Goal: Task Accomplishment & Management: Manage account settings

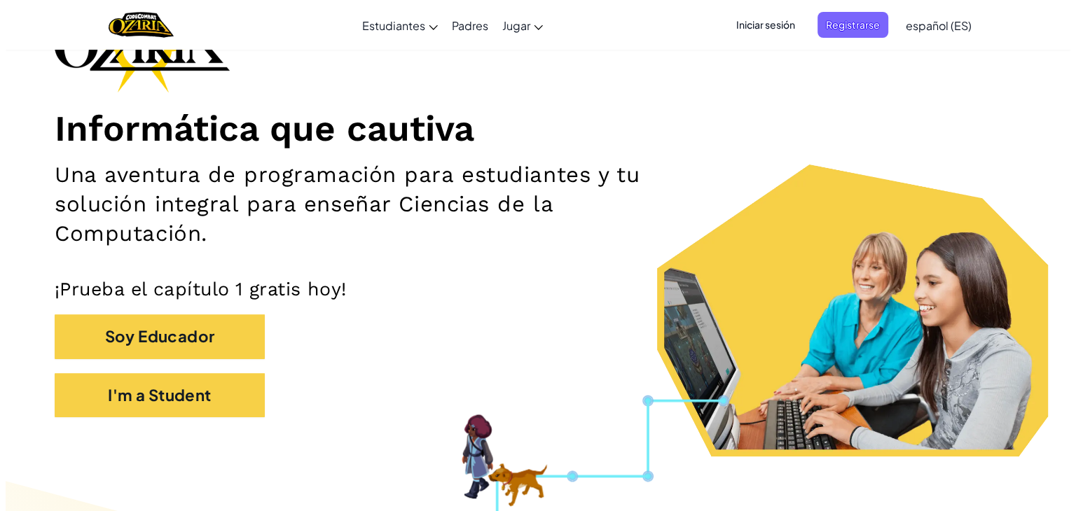
scroll to position [129, 0]
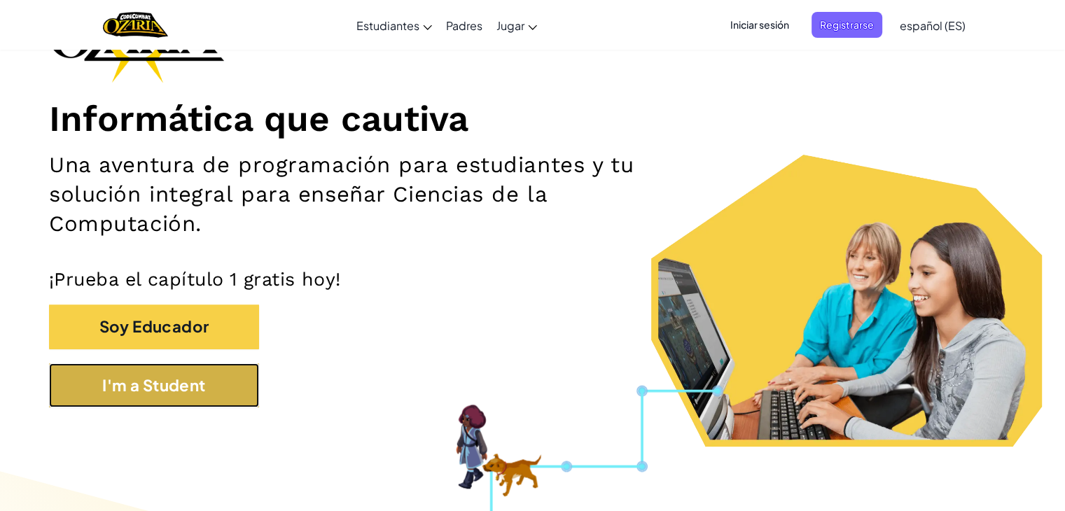
click at [224, 382] on button "I'm a Student" at bounding box center [154, 386] width 210 height 44
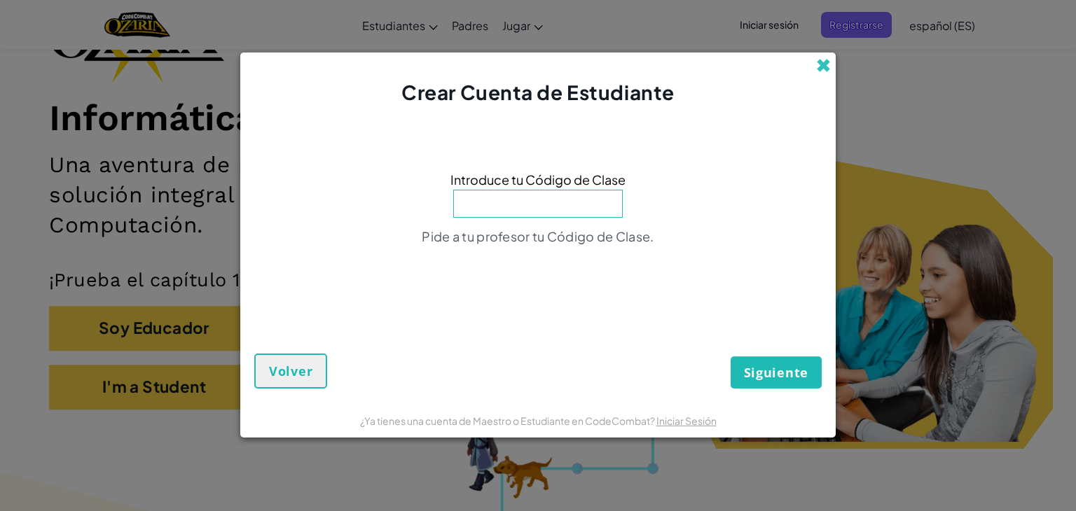
click at [824, 62] on span at bounding box center [823, 65] width 15 height 15
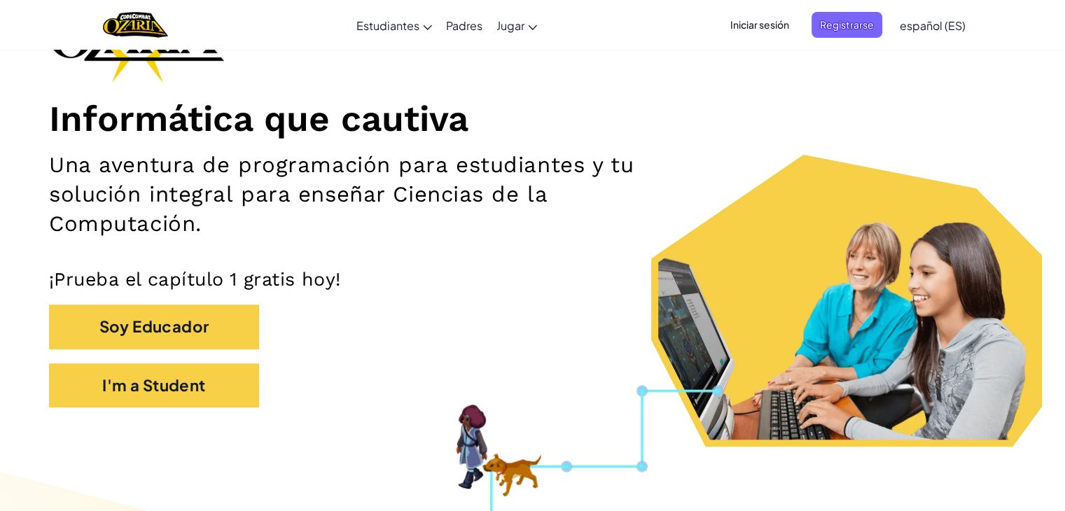
click at [753, 16] on span "Iniciar sesión" at bounding box center [760, 25] width 76 height 26
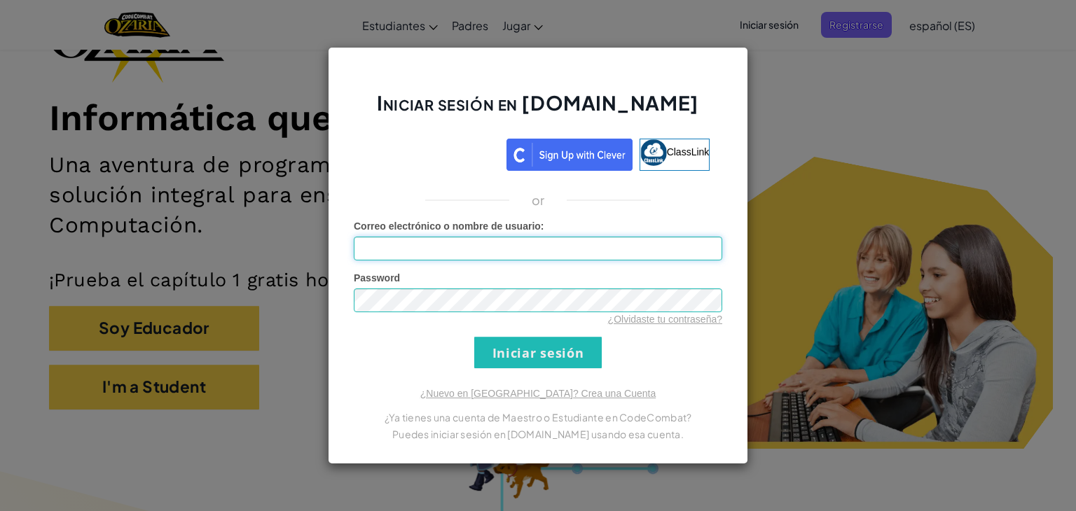
click at [595, 249] on input "Correo electrónico o nombre de usuario :" at bounding box center [538, 249] width 368 height 24
type input "Rickmn10"
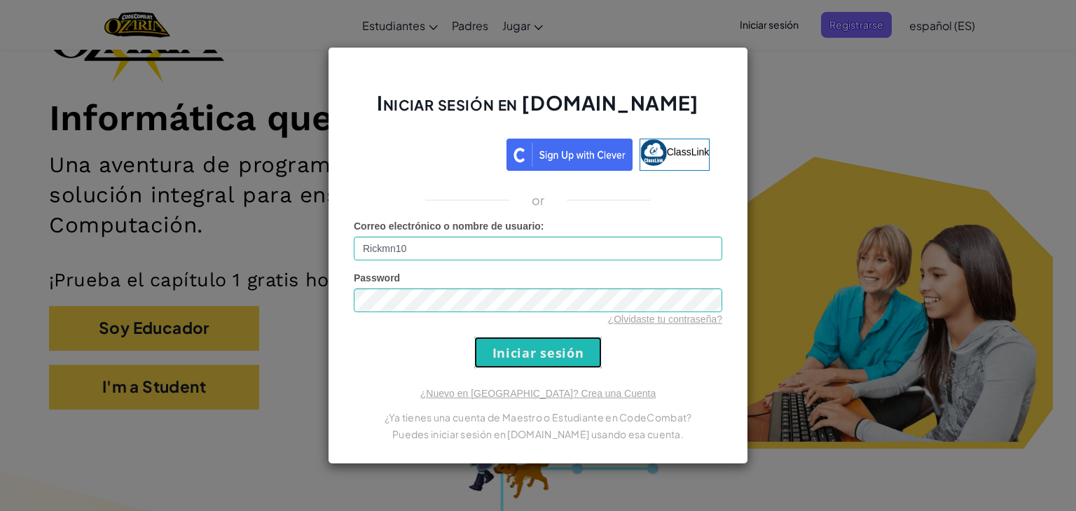
click at [551, 352] on input "Iniciar sesión" at bounding box center [537, 353] width 127 height 32
